Goal: Task Accomplishment & Management: Use online tool/utility

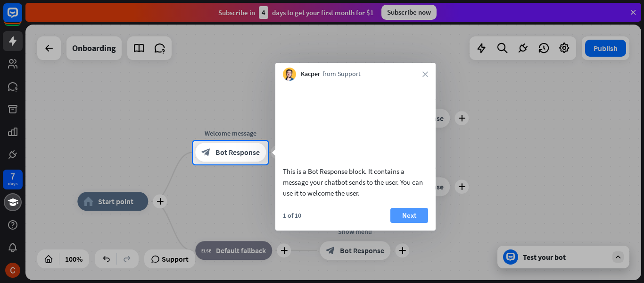
click at [394, 223] on button "Next" at bounding box center [410, 215] width 38 height 15
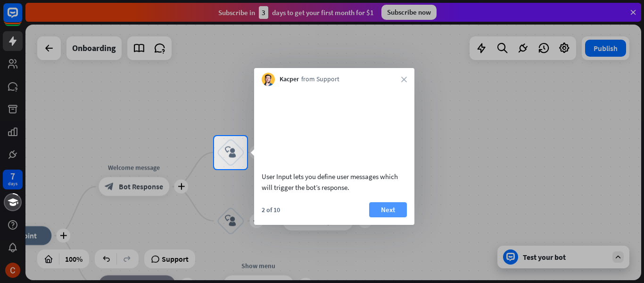
click at [382, 217] on button "Next" at bounding box center [388, 209] width 38 height 15
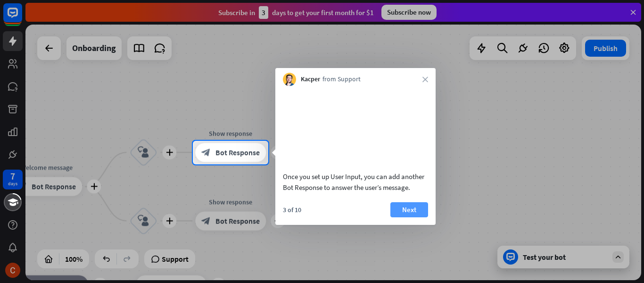
click at [410, 217] on button "Next" at bounding box center [410, 209] width 38 height 15
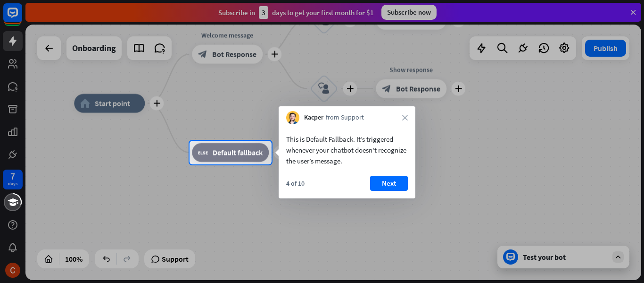
click at [388, 184] on button "Next" at bounding box center [389, 182] width 38 height 15
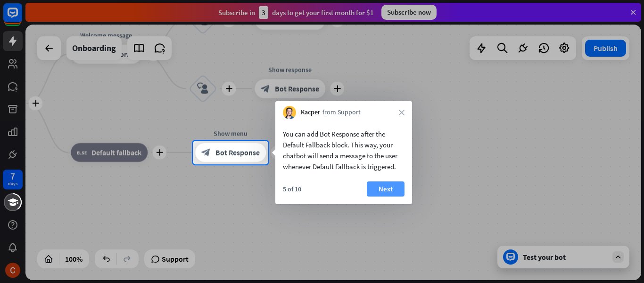
click at [399, 188] on button "Next" at bounding box center [386, 188] width 38 height 15
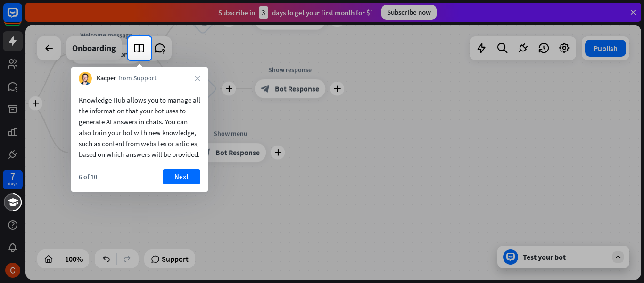
drag, startPoint x: 195, startPoint y: 185, endPoint x: 208, endPoint y: 218, distance: 35.4
click at [208, 218] on body "7 days close Product Help First steps Get started with ChatBot Help Center Foll…" at bounding box center [322, 141] width 644 height 283
click at [169, 184] on button "Next" at bounding box center [182, 176] width 38 height 15
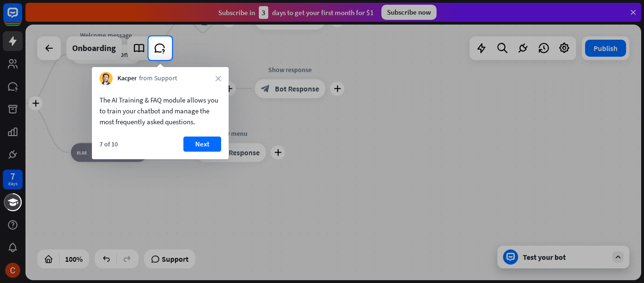
click at [202, 140] on button "Next" at bounding box center [202, 143] width 38 height 15
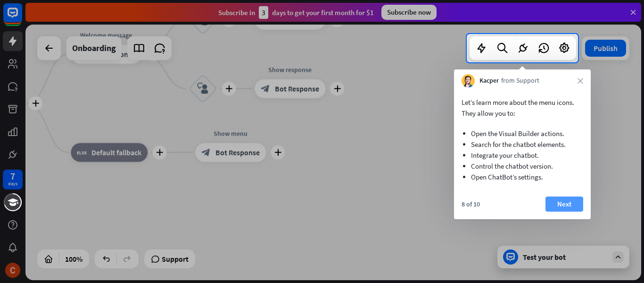
click at [562, 208] on button "Next" at bounding box center [565, 203] width 38 height 15
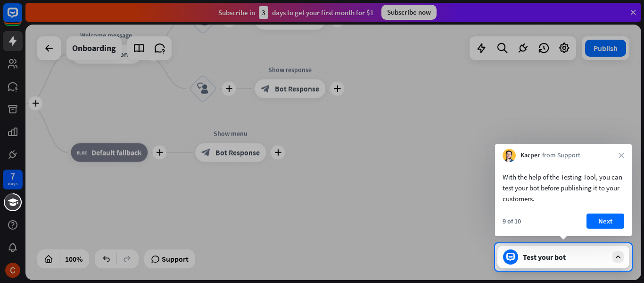
click at [602, 212] on div "With the help of the Testing Tool, you can test your bot before publishing it t…" at bounding box center [563, 199] width 137 height 74
click at [605, 217] on button "Next" at bounding box center [606, 220] width 38 height 15
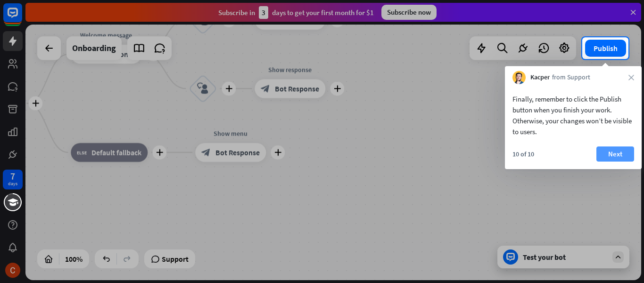
click at [600, 150] on button "Next" at bounding box center [616, 153] width 38 height 15
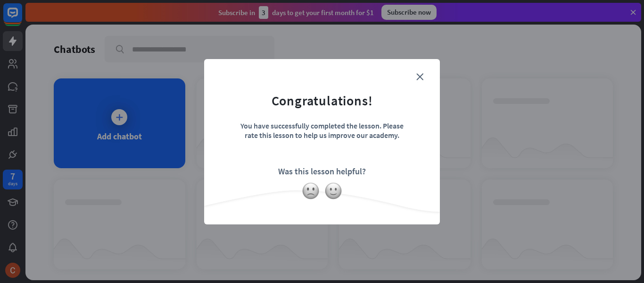
click at [334, 175] on div "Was this lesson helpful?" at bounding box center [322, 171] width 88 height 11
click at [417, 72] on form "Congratulations! You have successfully completed the lesson. Please rate this l…" at bounding box center [322, 127] width 212 height 113
click at [419, 78] on icon "close" at bounding box center [420, 76] width 7 height 7
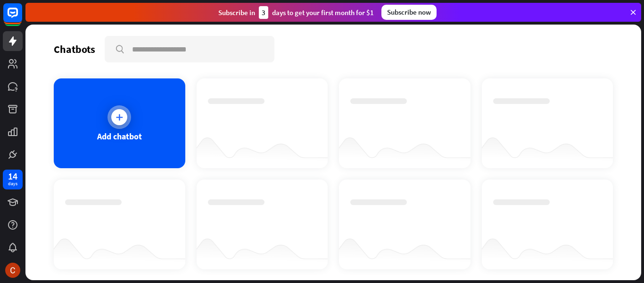
click at [118, 133] on div "Add chatbot" at bounding box center [120, 123] width 132 height 90
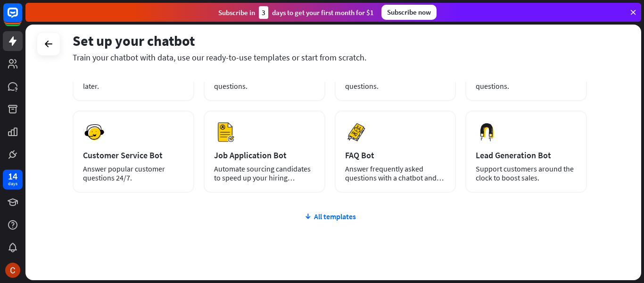
scroll to position [135, 0]
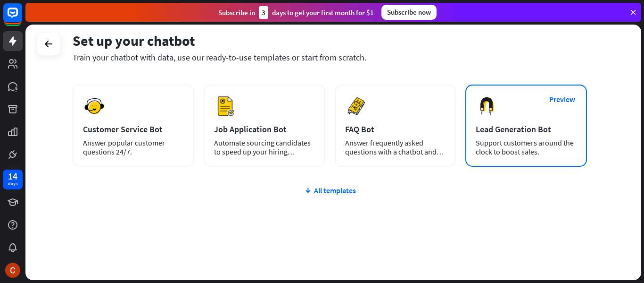
click at [526, 148] on div "Support customers around the clock to boost sales." at bounding box center [526, 147] width 101 height 18
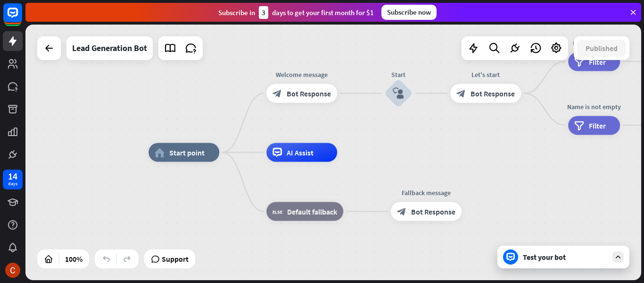
click at [395, 165] on div "home_2 Start point Welcome message block_bot_response Bot Response Start block_…" at bounding box center [457, 279] width 616 height 255
click at [184, 161] on div "home_2 Start point" at bounding box center [184, 152] width 71 height 19
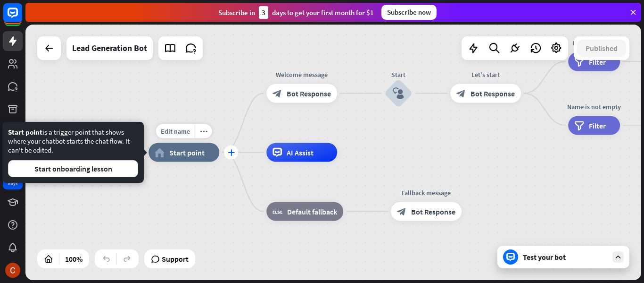
click at [230, 154] on icon "plus" at bounding box center [231, 152] width 7 height 7
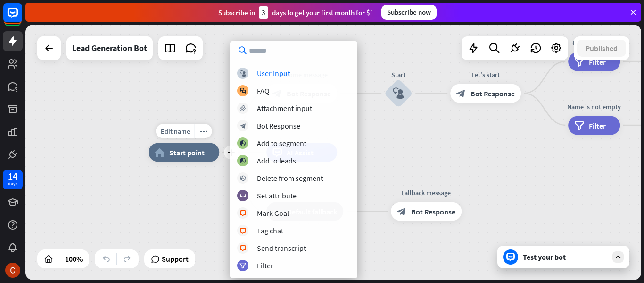
click at [149, 162] on div "Edit name more_horiz plus home_2 Start point" at bounding box center [184, 152] width 71 height 19
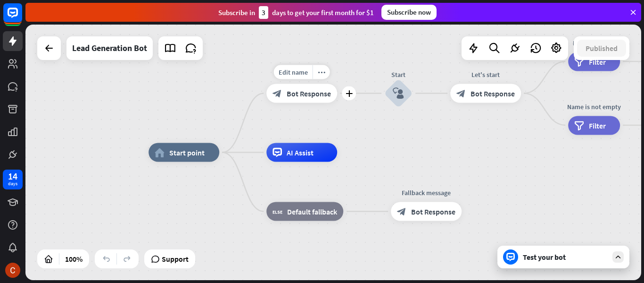
click at [310, 94] on span "Bot Response" at bounding box center [309, 93] width 44 height 9
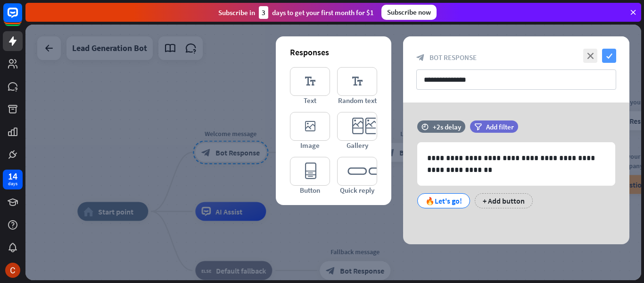
click at [610, 54] on icon "check" at bounding box center [609, 56] width 14 height 14
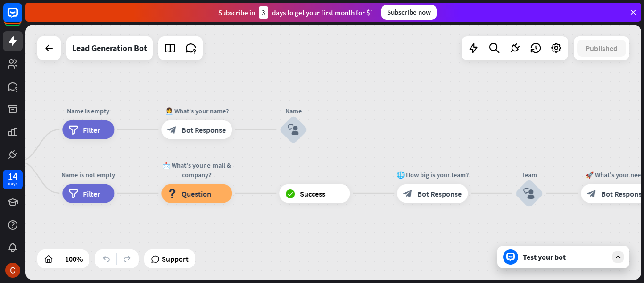
drag, startPoint x: 422, startPoint y: 102, endPoint x: 0, endPoint y: 112, distance: 421.8
click at [0, 112] on div "14 days close Product Help First steps Get started with ChatBot Help Center Fol…" at bounding box center [322, 141] width 644 height 283
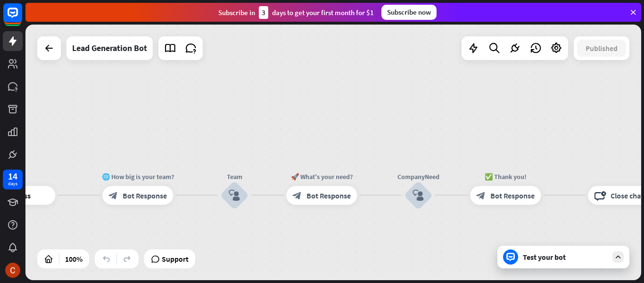
drag, startPoint x: 580, startPoint y: 132, endPoint x: 223, endPoint y: 134, distance: 357.1
click at [223, 134] on div "home_2 Start point Welcome message block_bot_response Bot Response Start block_…" at bounding box center [333, 152] width 616 height 255
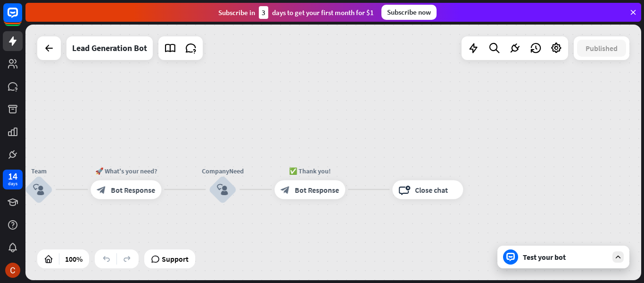
drag, startPoint x: 503, startPoint y: 141, endPoint x: 644, endPoint y: 124, distance: 141.6
click at [644, 124] on div "home_2 Start point Welcome message block_bot_response Bot Response Start block_…" at bounding box center [334, 154] width 619 height 258
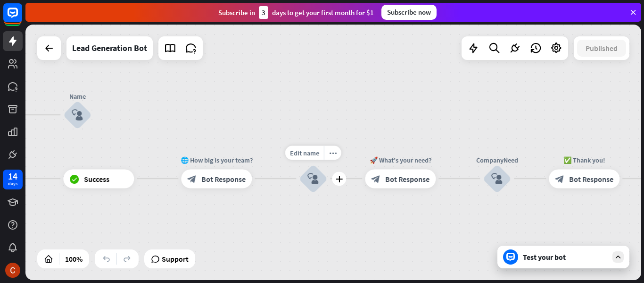
drag, startPoint x: 284, startPoint y: 148, endPoint x: 453, endPoint y: 139, distance: 168.6
click at [327, 164] on div "Edit name more_horiz plus Team block_user_input" at bounding box center [313, 178] width 28 height 28
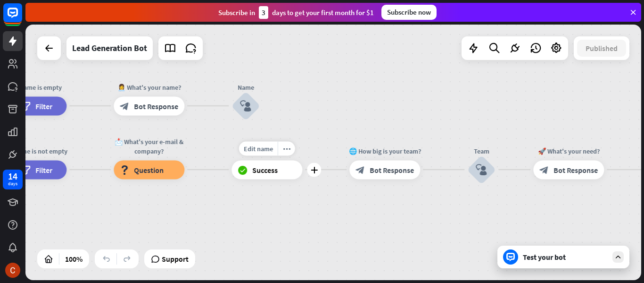
drag, startPoint x: 296, startPoint y: 149, endPoint x: 385, endPoint y: 135, distance: 89.7
click at [385, 135] on div "home_2 Start point Welcome message block_bot_response Bot Response Start block_…" at bounding box center [333, 152] width 616 height 255
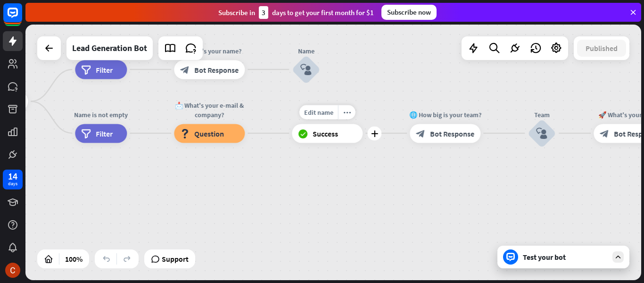
drag, startPoint x: 307, startPoint y: 151, endPoint x: 393, endPoint y: 108, distance: 96.8
click at [363, 124] on div "Edit name more_horiz plus block_success Success" at bounding box center [327, 133] width 71 height 19
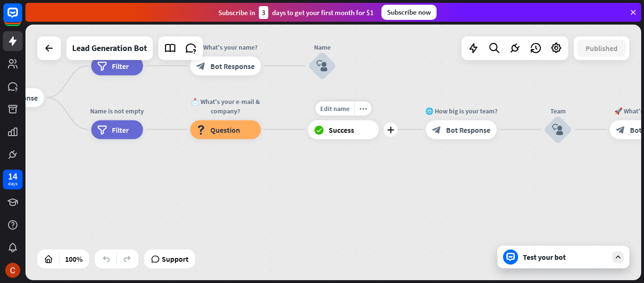
click at [427, 94] on div "home_2 Start point Welcome message block_bot_response Bot Response Start block_…" at bounding box center [333, 152] width 616 height 255
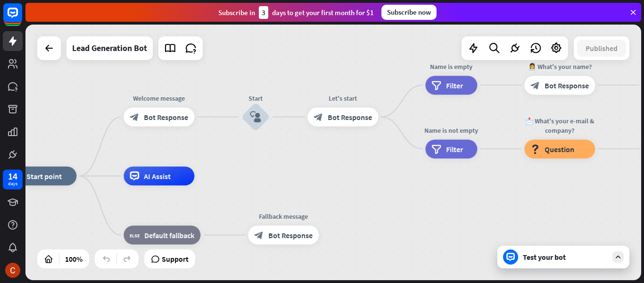
drag, startPoint x: 191, startPoint y: 184, endPoint x: 524, endPoint y: 208, distance: 333.9
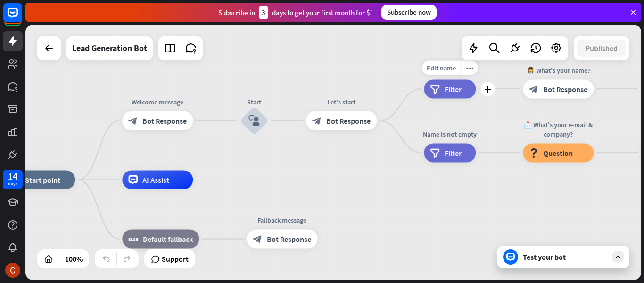
click at [453, 94] on div "filter Filter" at bounding box center [450, 88] width 52 height 19
